Goal: Task Accomplishment & Management: Complete application form

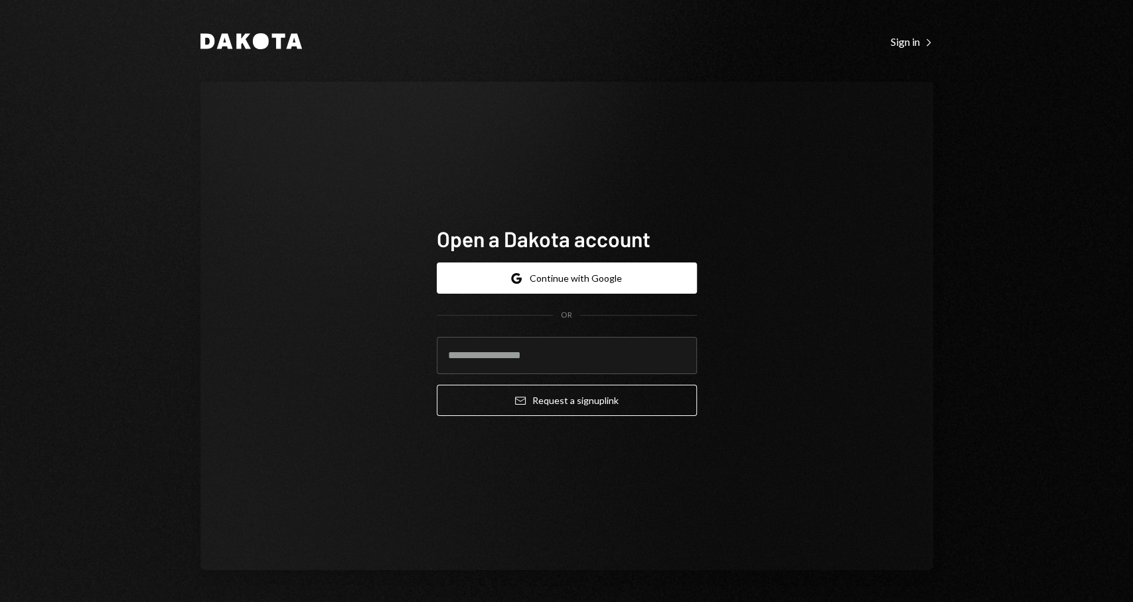
click at [614, 280] on button "Google Continue with Google" at bounding box center [567, 277] width 260 height 31
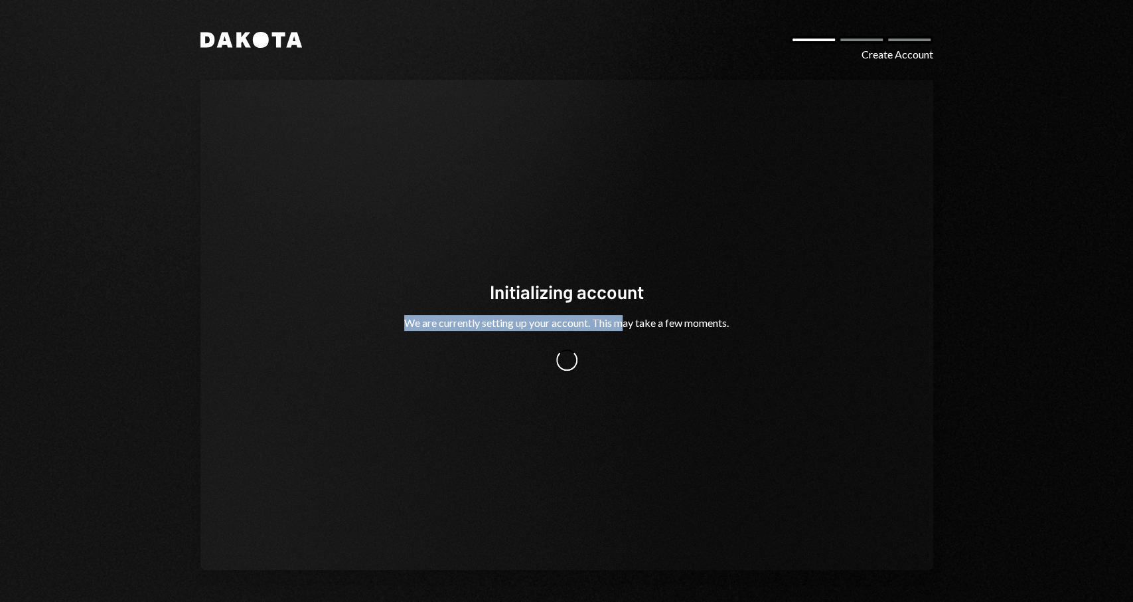
drag, startPoint x: 623, startPoint y: 325, endPoint x: 714, endPoint y: 309, distance: 92.4
click at [714, 309] on div "Initializing account We are currently setting up your account. This may take a …" at bounding box center [567, 325] width 367 height 92
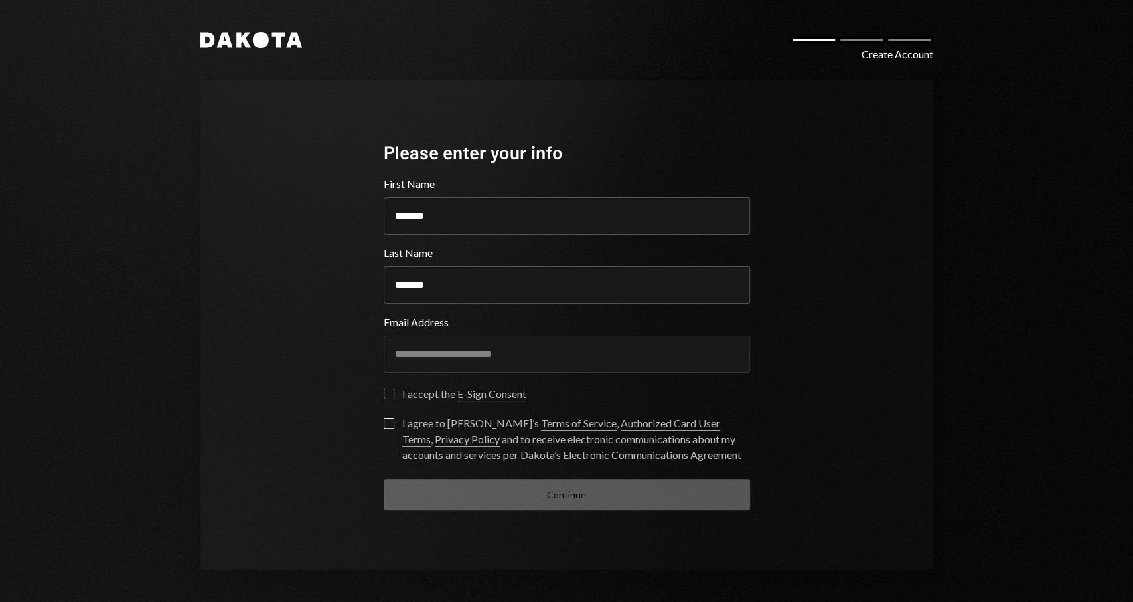
click at [388, 418] on button "I agree to Dakota’s Terms of Service , Authorized Card User Terms , Privacy Pol…" at bounding box center [389, 423] width 11 height 11
click at [388, 392] on button "I accept the E-Sign Consent" at bounding box center [389, 393] width 11 height 11
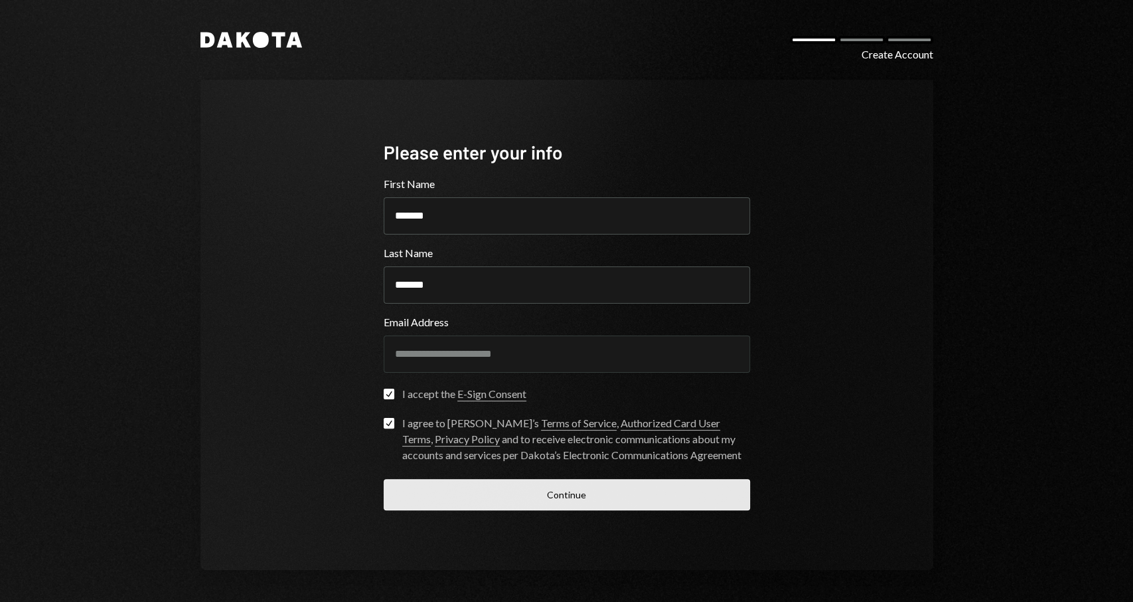
click at [519, 483] on button "Continue" at bounding box center [567, 494] width 367 height 31
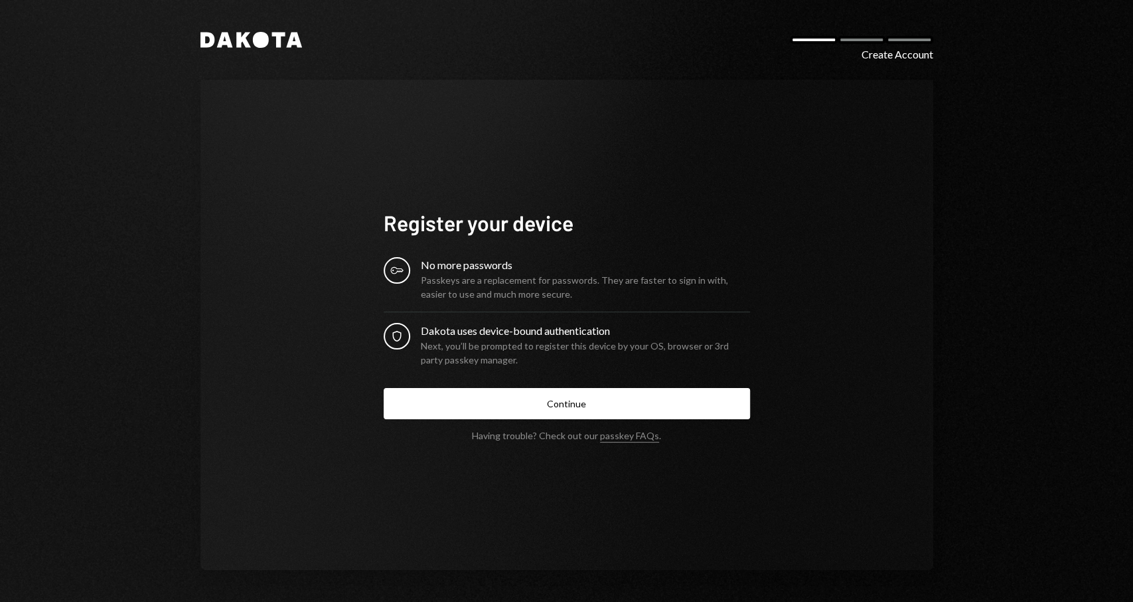
click at [460, 291] on div "Passkeys are a replacement for passwords. They are faster to sign in with, easi…" at bounding box center [585, 287] width 329 height 28
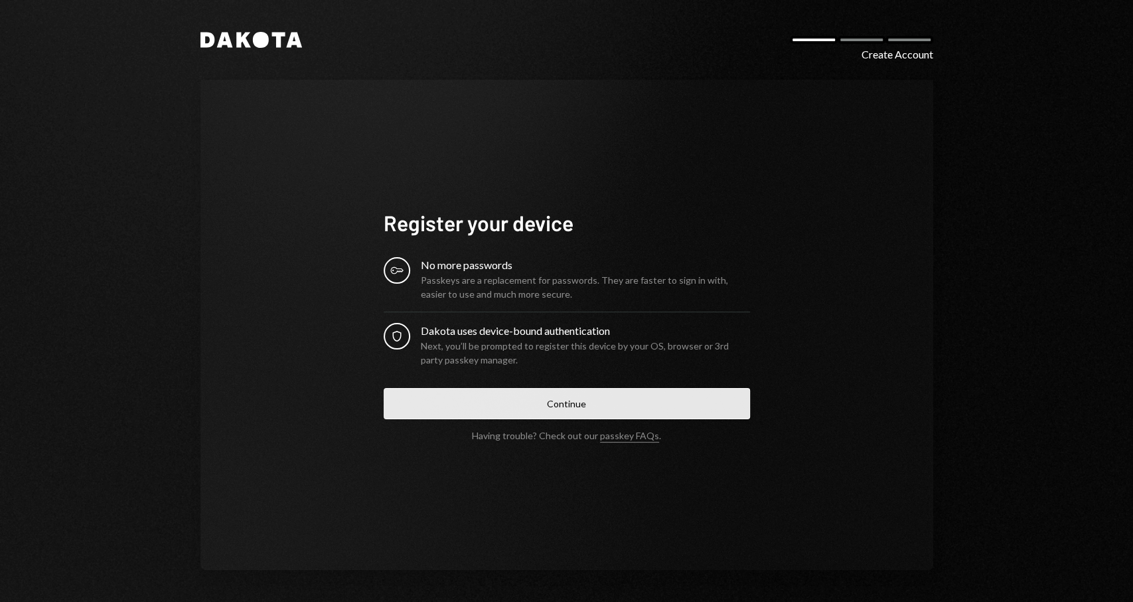
click at [509, 400] on button "Continue" at bounding box center [567, 403] width 367 height 31
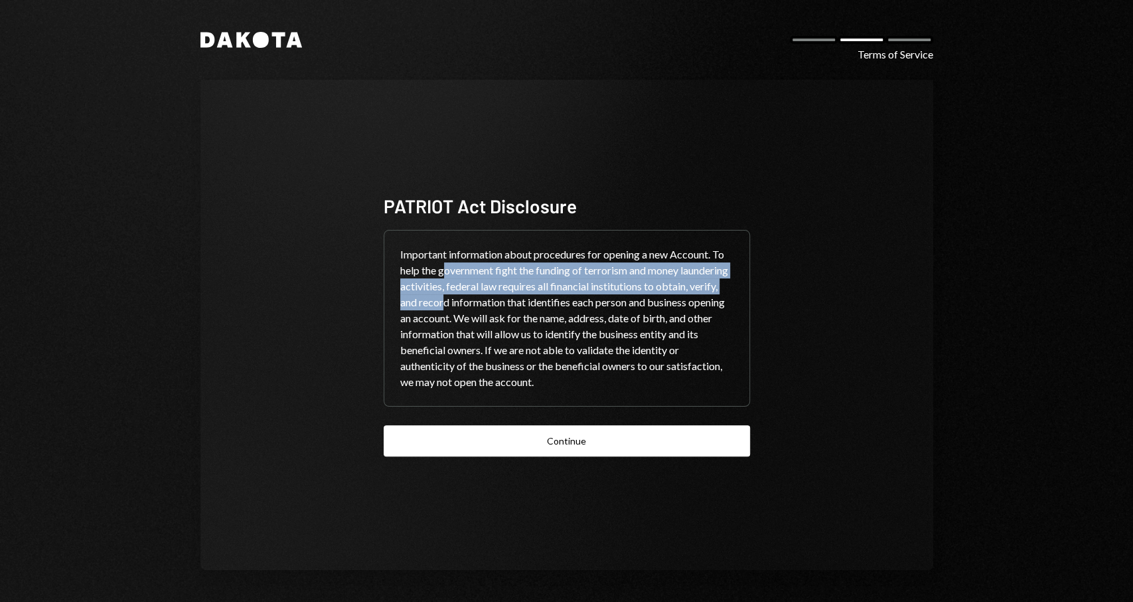
drag, startPoint x: 447, startPoint y: 268, endPoint x: 507, endPoint y: 307, distance: 71.5
click at [507, 307] on div "Important information about procedures for opening a new Account. To help the g…" at bounding box center [566, 317] width 365 height 175
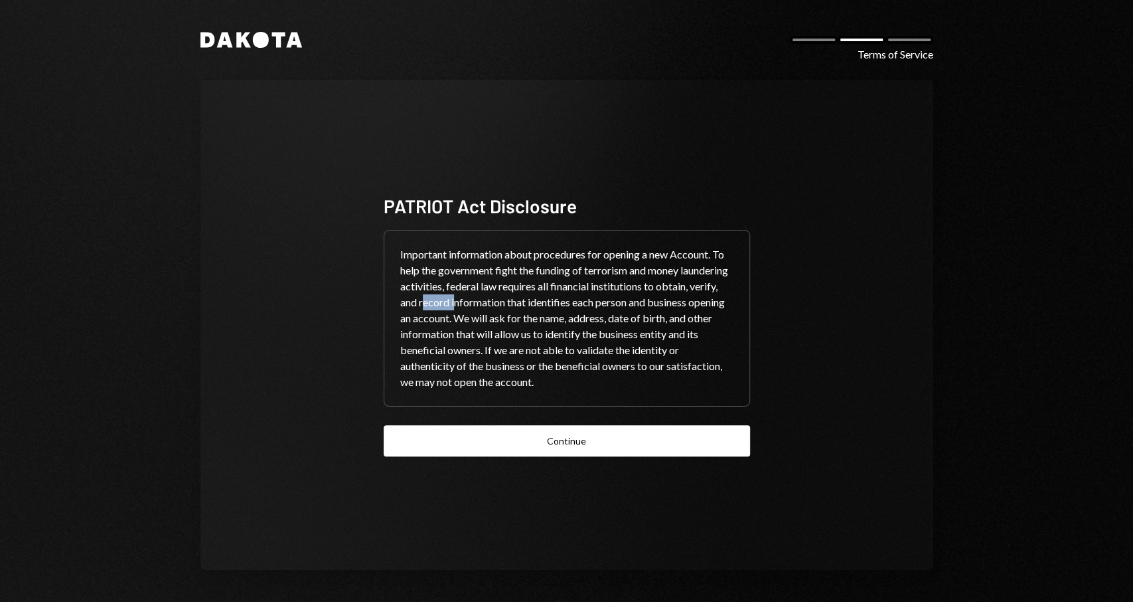
drag, startPoint x: 488, startPoint y: 305, endPoint x: 520, endPoint y: 305, distance: 31.9
click at [520, 305] on div "Important information about procedures for opening a new Account. To help the g…" at bounding box center [566, 317] width 365 height 175
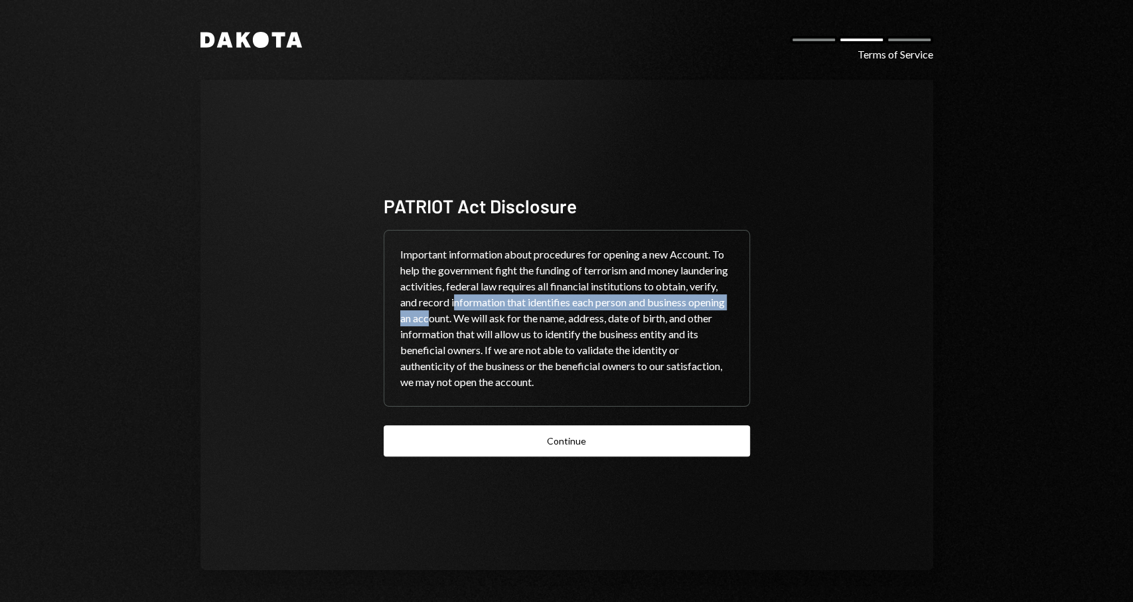
drag, startPoint x: 520, startPoint y: 305, endPoint x: 513, endPoint y: 323, distance: 19.4
click at [513, 323] on div "Important information about procedures for opening a new Account. To help the g…" at bounding box center [566, 317] width 365 height 175
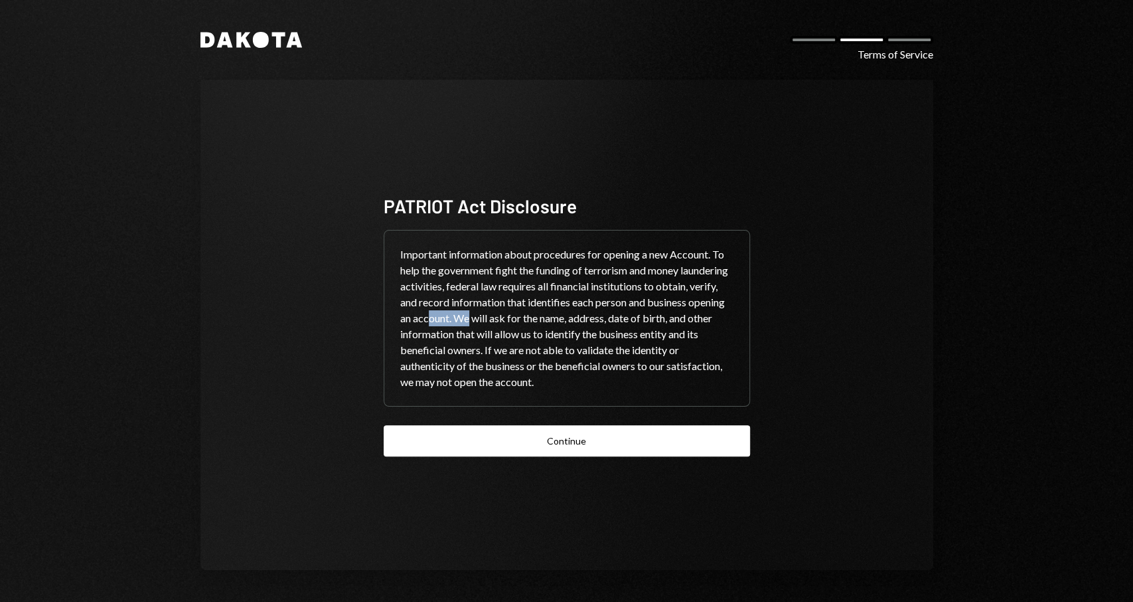
drag, startPoint x: 513, startPoint y: 323, endPoint x: 550, endPoint y: 323, distance: 37.8
click at [550, 323] on div "Important information about procedures for opening a new Account. To help the g…" at bounding box center [566, 317] width 365 height 175
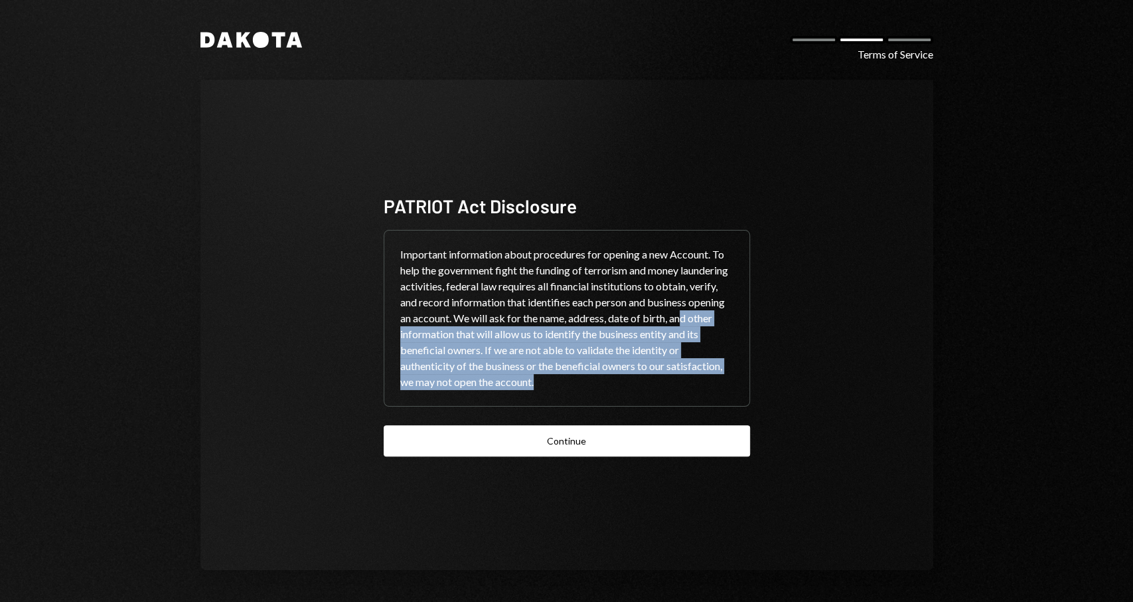
drag, startPoint x: 438, startPoint y: 335, endPoint x: 604, endPoint y: 388, distance: 174.7
click at [604, 388] on div "Important information about procedures for opening a new Account. To help the g…" at bounding box center [566, 317] width 365 height 175
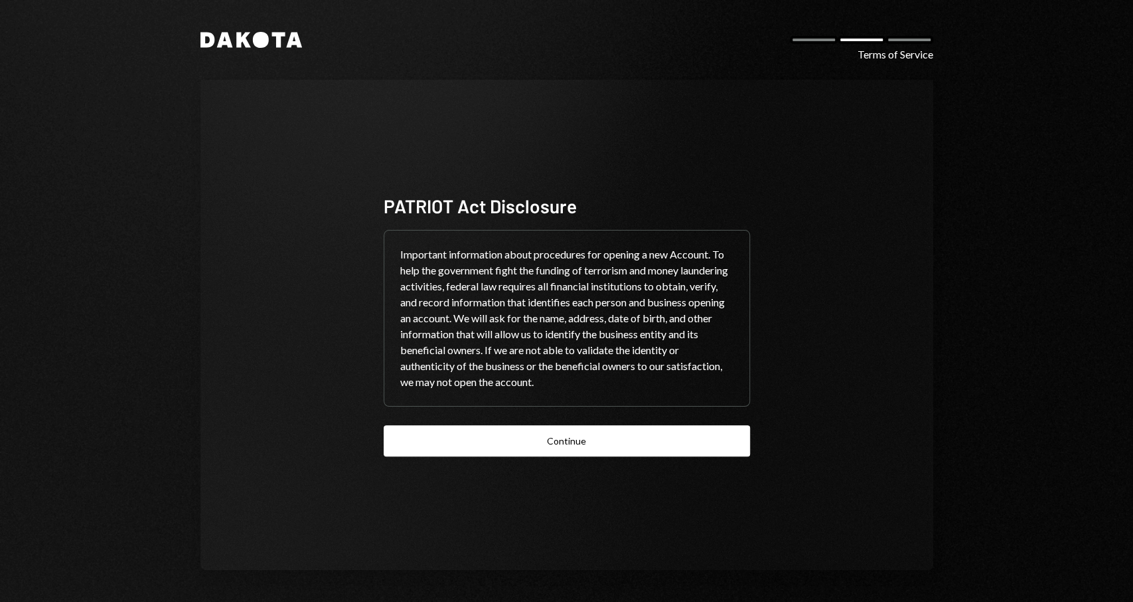
click at [604, 388] on div "Important information about procedures for opening a new Account. To help the g…" at bounding box center [566, 317] width 365 height 175
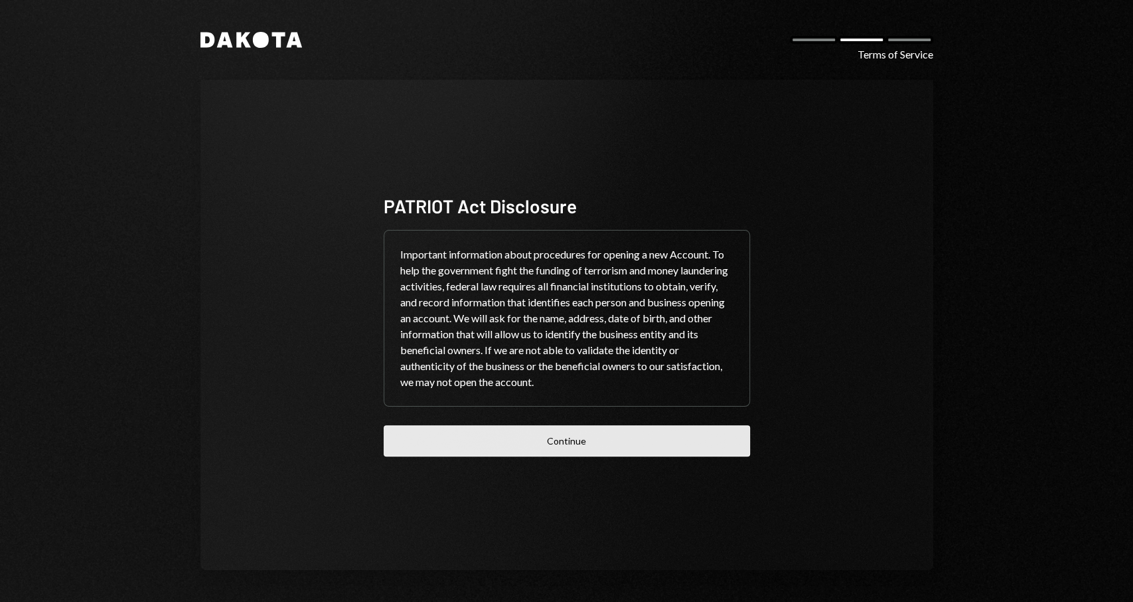
click at [607, 431] on button "Continue" at bounding box center [567, 440] width 367 height 31
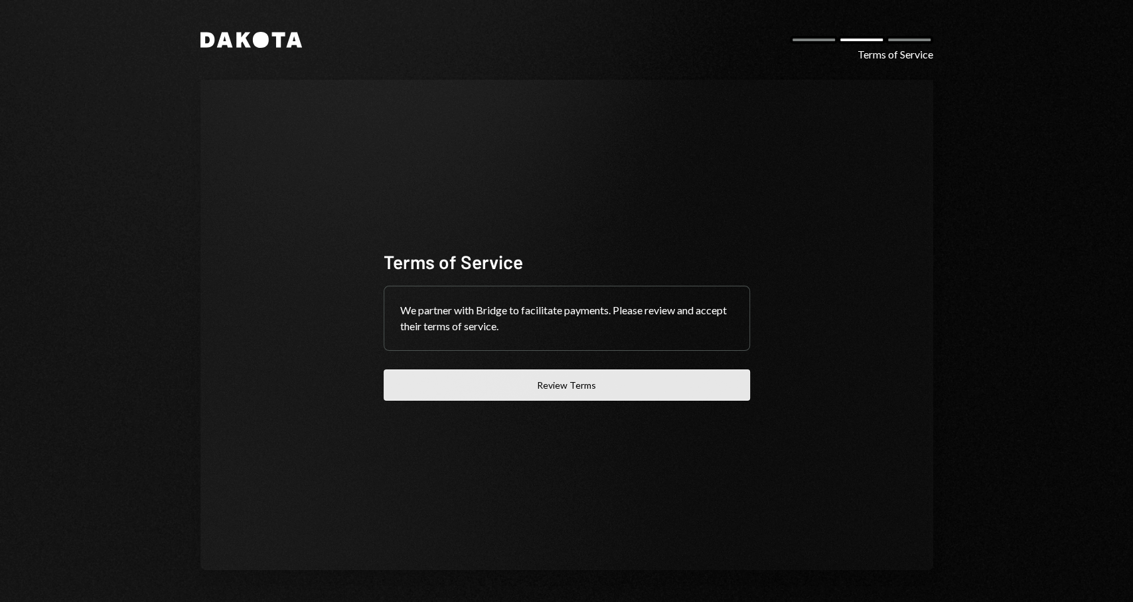
click at [538, 391] on button "Review Terms" at bounding box center [567, 384] width 367 height 31
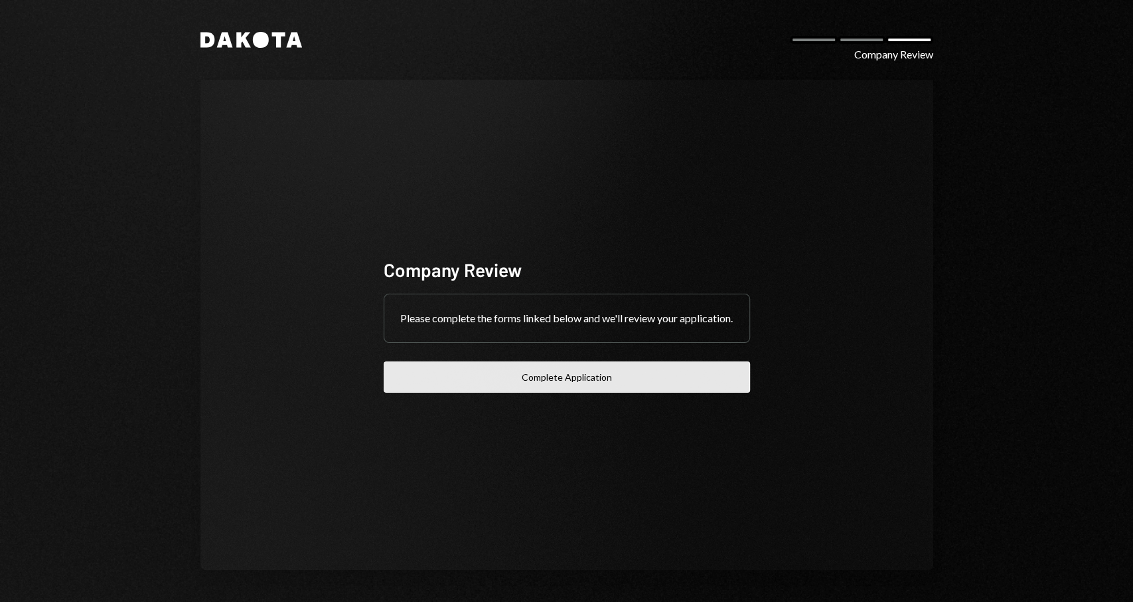
click at [623, 391] on button "Complete Application" at bounding box center [567, 376] width 367 height 31
